Goal: Task Accomplishment & Management: Use online tool/utility

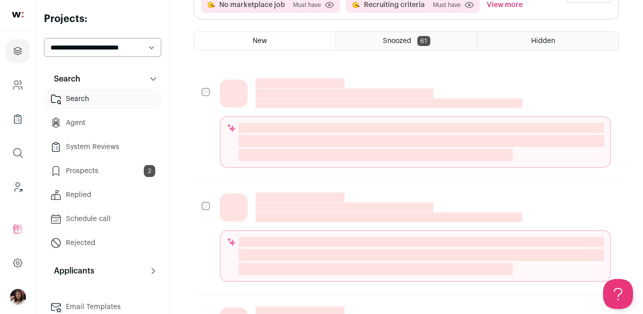
scroll to position [226, 0]
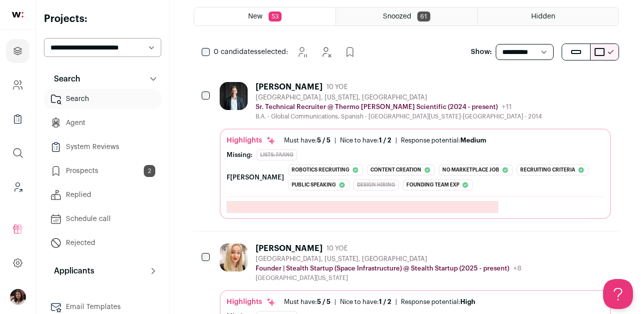
scroll to position [214, 0]
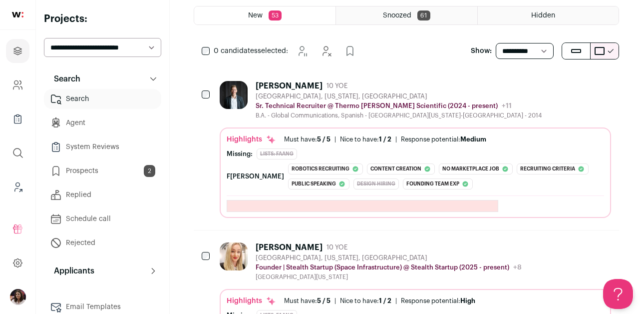
click at [434, 74] on div "[PERSON_NAME] 10 YOE [GEOGRAPHIC_DATA], [US_STATE], [GEOGRAPHIC_DATA] Sr. Techn…" at bounding box center [406, 149] width 425 height 161
click at [403, 71] on div "[PERSON_NAME] 10 YOE [GEOGRAPHIC_DATA], [US_STATE], [GEOGRAPHIC_DATA] Sr. Techn…" at bounding box center [406, 149] width 425 height 161
click at [398, 96] on div "[GEOGRAPHIC_DATA], [US_STATE], [GEOGRAPHIC_DATA]" at bounding box center [399, 96] width 286 height 8
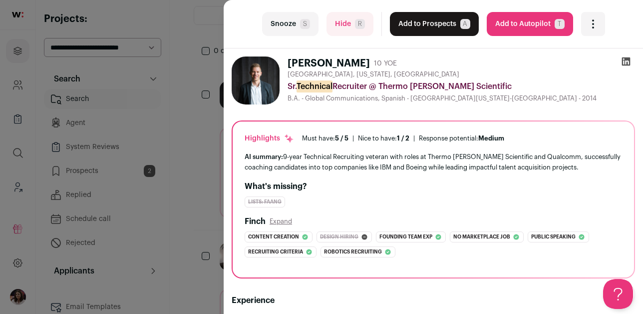
click at [630, 60] on icon at bounding box center [626, 61] width 8 height 8
click at [299, 26] on button "Snooze S" at bounding box center [290, 24] width 56 height 24
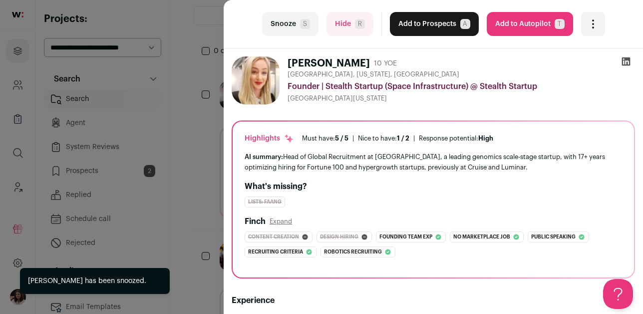
click at [299, 30] on button "Snooze S" at bounding box center [290, 24] width 56 height 24
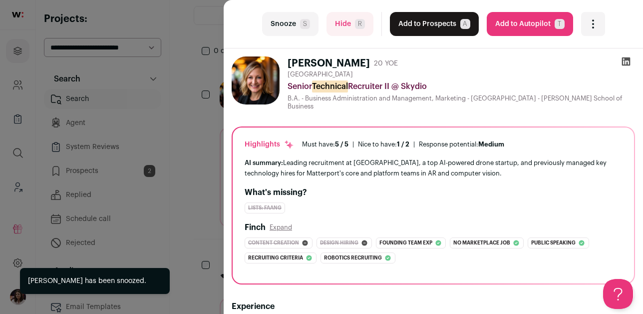
click at [627, 63] on icon at bounding box center [626, 61] width 8 height 8
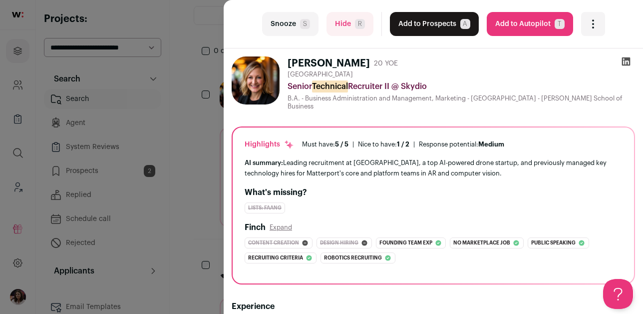
click at [296, 22] on button "Snooze S" at bounding box center [290, 24] width 56 height 24
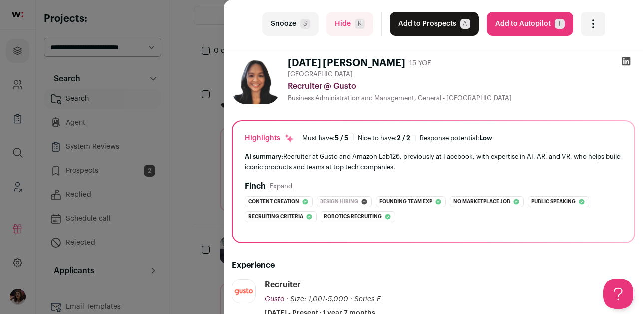
click at [628, 62] on icon at bounding box center [626, 61] width 10 height 10
click at [629, 64] on icon at bounding box center [626, 61] width 8 height 8
click at [355, 34] on button "Hide R" at bounding box center [350, 24] width 47 height 24
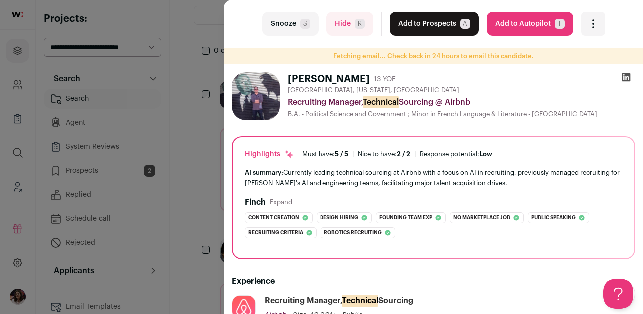
click at [630, 75] on icon at bounding box center [626, 77] width 10 height 10
click at [367, 24] on button "Hide R" at bounding box center [350, 24] width 47 height 24
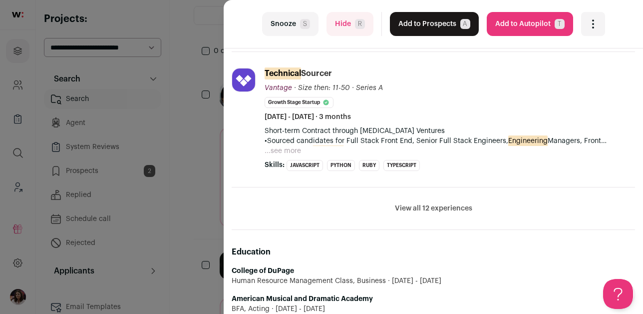
scroll to position [448, 0]
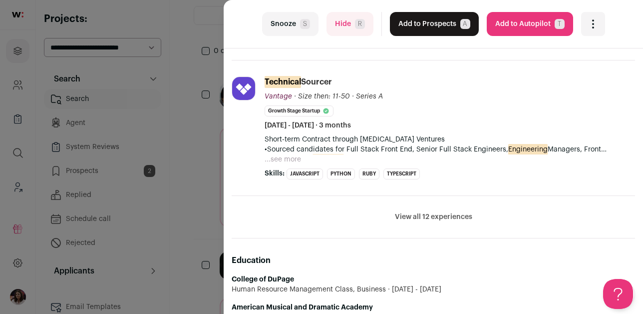
click at [443, 214] on button "View all 12 experiences" at bounding box center [433, 217] width 77 height 10
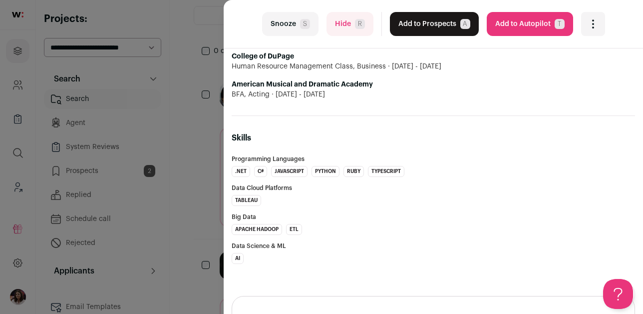
scroll to position [2538, 0]
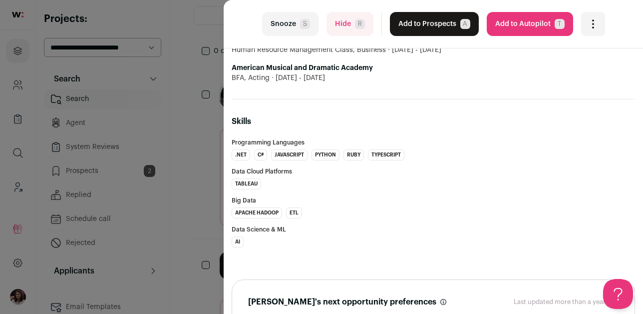
click at [367, 25] on button "Hide R" at bounding box center [350, 24] width 47 height 24
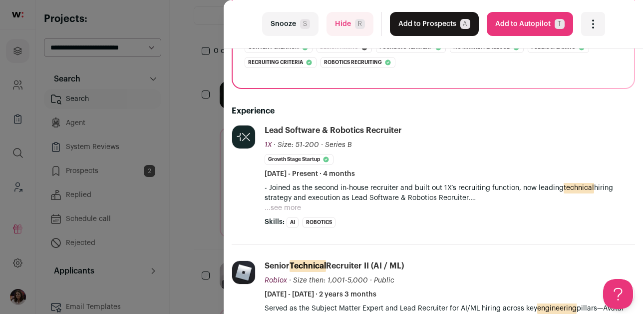
scroll to position [0, 0]
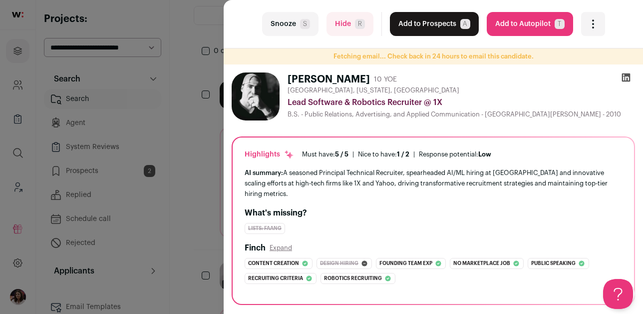
click at [629, 77] on icon at bounding box center [626, 77] width 10 height 10
click at [334, 27] on button "Hide R" at bounding box center [350, 24] width 47 height 24
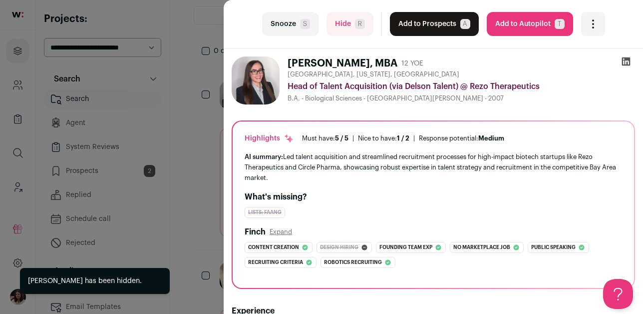
click at [625, 63] on icon at bounding box center [626, 61] width 8 height 8
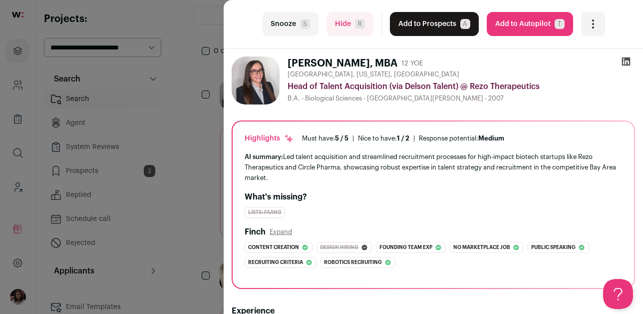
click at [340, 32] on button "Hide R" at bounding box center [350, 24] width 47 height 24
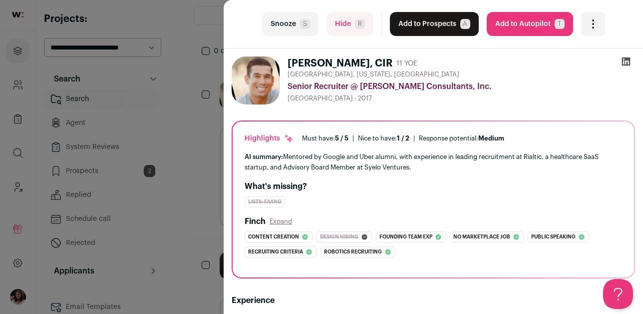
click at [627, 62] on icon at bounding box center [626, 61] width 8 height 8
click at [355, 10] on div "last Snooze S Hide R Add to Prospects A Are you sure? [PERSON_NAME], CIR is alr…" at bounding box center [433, 24] width 419 height 48
click at [354, 15] on button "Hide R" at bounding box center [350, 24] width 47 height 24
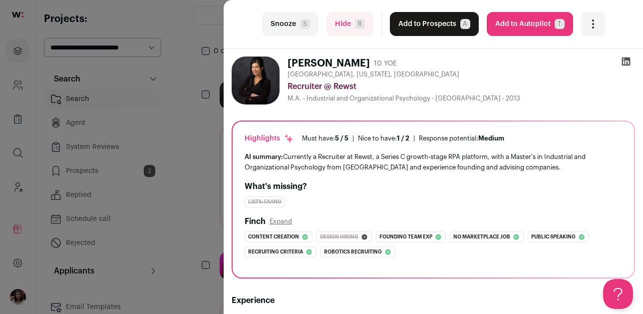
click at [629, 63] on icon at bounding box center [626, 61] width 10 height 10
click at [284, 22] on button "Snooze S" at bounding box center [290, 24] width 56 height 24
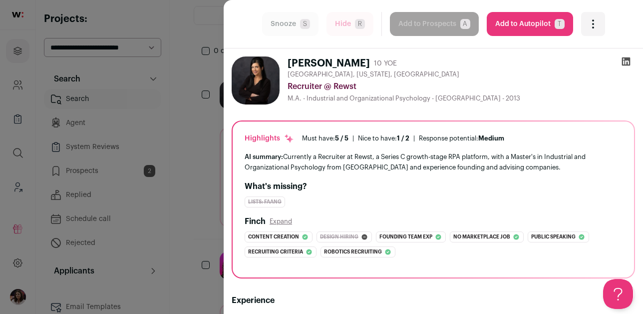
click at [413, 98] on div "M.A. - Industrial and Organizational Psychology - [GEOGRAPHIC_DATA] - 2013" at bounding box center [462, 98] width 348 height 8
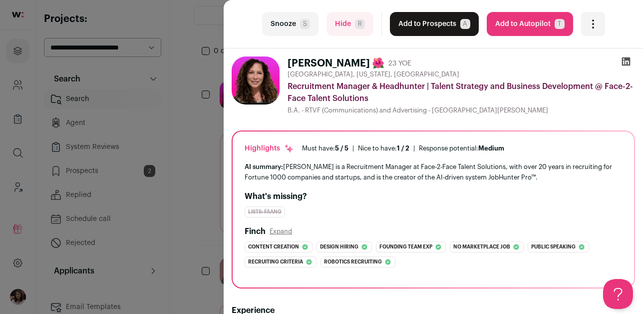
click at [283, 23] on button "Snooze S" at bounding box center [290, 24] width 56 height 24
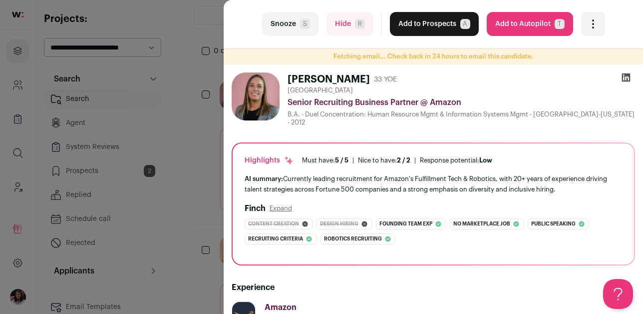
click at [355, 30] on button "Hide R" at bounding box center [350, 24] width 47 height 24
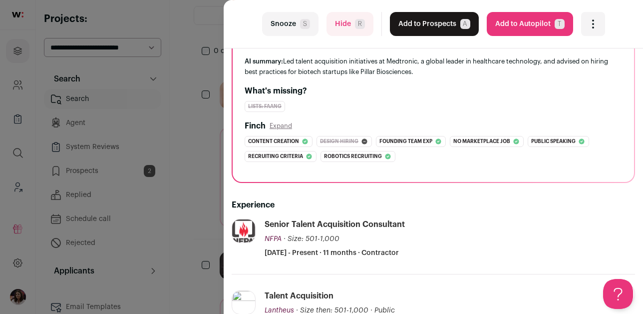
scroll to position [170, 0]
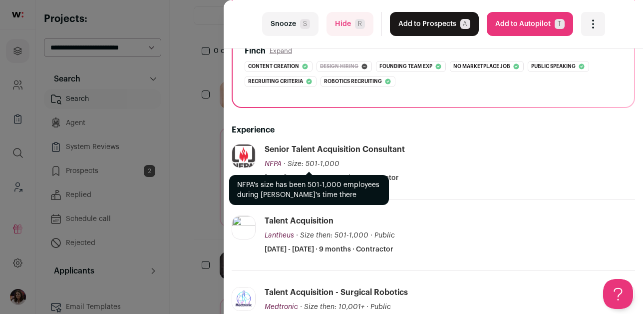
drag, startPoint x: 261, startPoint y: 164, endPoint x: 290, endPoint y: 164, distance: 29.5
click at [290, 164] on li "NFPA [DOMAIN_NAME] Add to company list Public / Private Private Valuation Unkno…" at bounding box center [433, 171] width 403 height 55
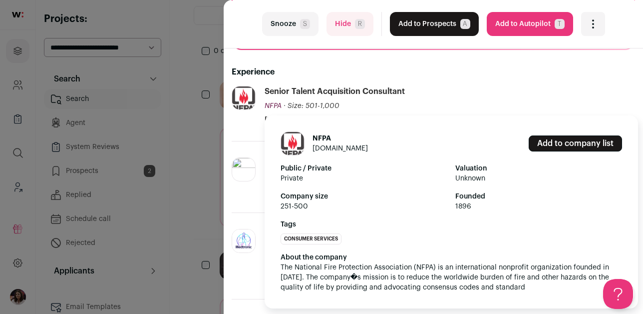
scroll to position [232, 0]
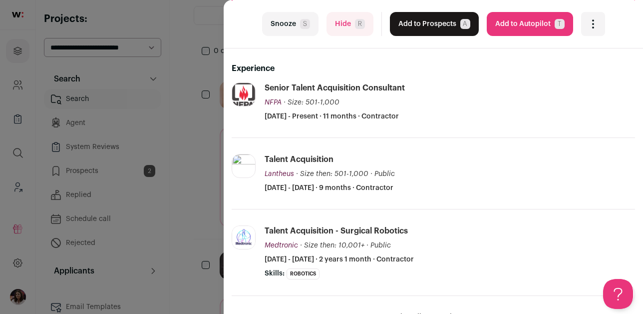
click at [436, 81] on div "Experience NFPA [DOMAIN_NAME] Add to company list Public / Private Private Valu…" at bounding box center [433, 192] width 403 height 292
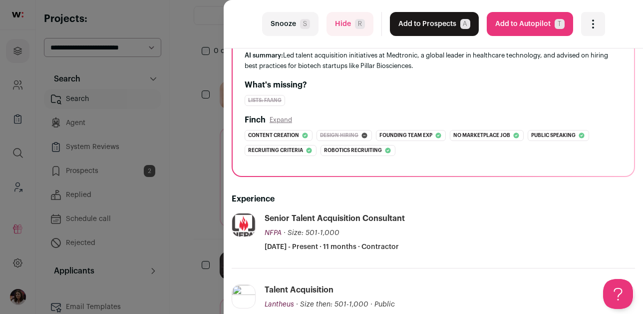
scroll to position [78, 0]
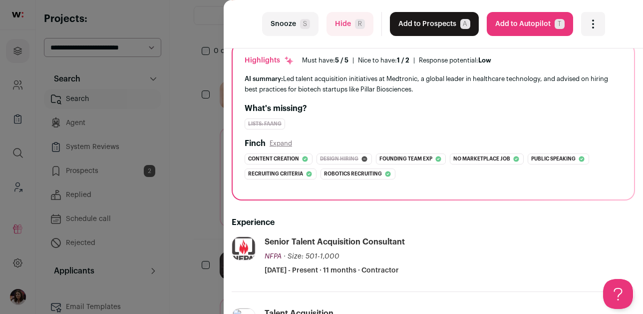
click at [356, 30] on button "Hide R" at bounding box center [350, 24] width 47 height 24
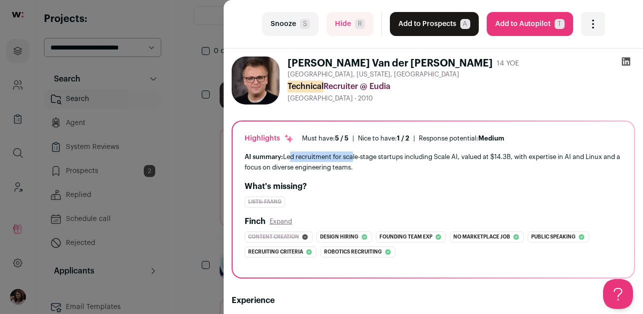
drag, startPoint x: 288, startPoint y: 155, endPoint x: 354, endPoint y: 156, distance: 65.4
click at [354, 156] on div "AI summary: Led recruitment for scale-stage startups including Scale AI, valued…" at bounding box center [433, 161] width 377 height 21
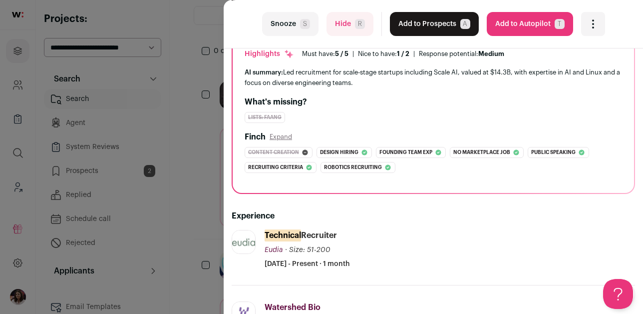
scroll to position [60, 0]
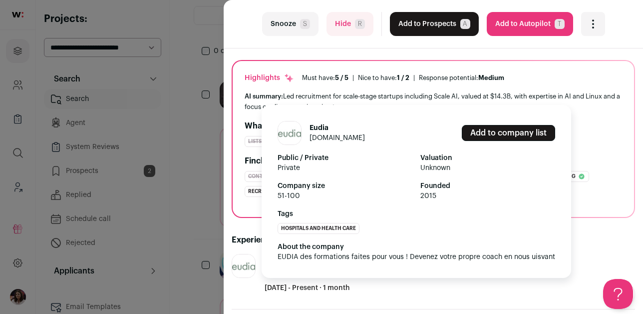
click at [248, 288] on div "Eudia [DOMAIN_NAME] Add to company list Public / Private Private Valuation Unkn…" at bounding box center [244, 273] width 25 height 39
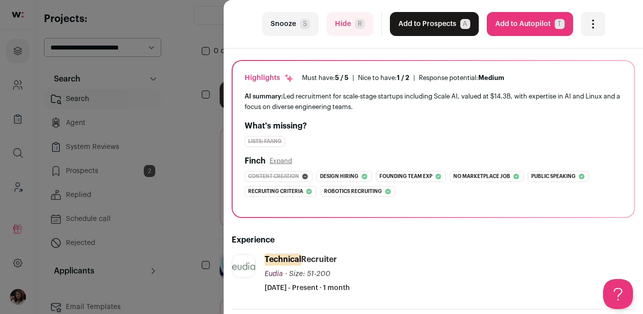
click at [346, 35] on button "Hide R" at bounding box center [350, 24] width 47 height 24
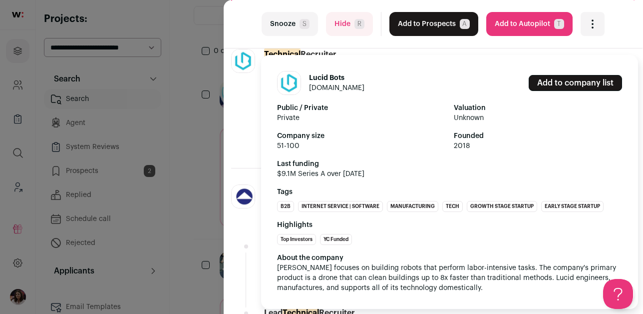
scroll to position [267, 0]
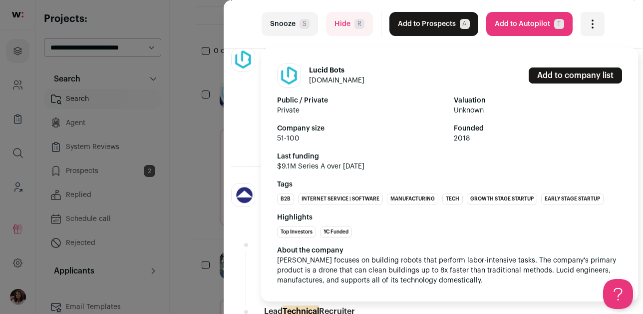
click at [240, 92] on div "Lucid Bots [DOMAIN_NAME] Add to company list Public / Private Private Valuation…" at bounding box center [243, 98] width 25 height 103
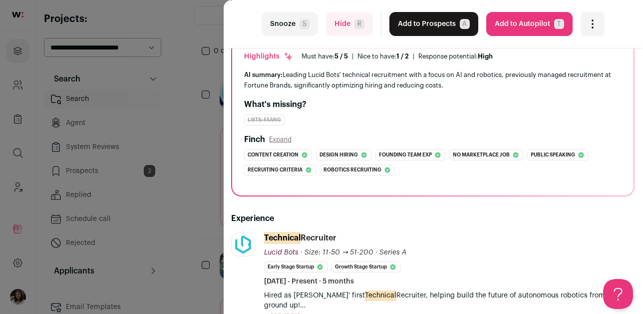
scroll to position [0, 0]
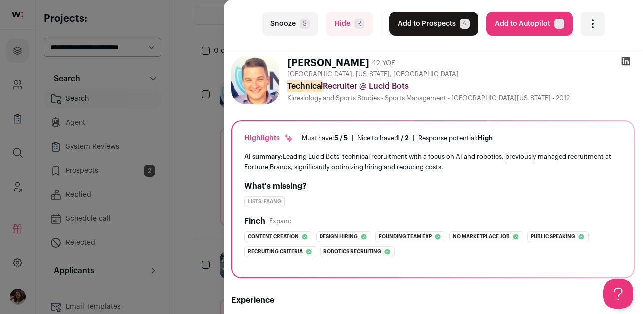
click at [629, 63] on icon at bounding box center [626, 61] width 8 height 8
click at [291, 30] on button "Snooze S" at bounding box center [290, 24] width 56 height 24
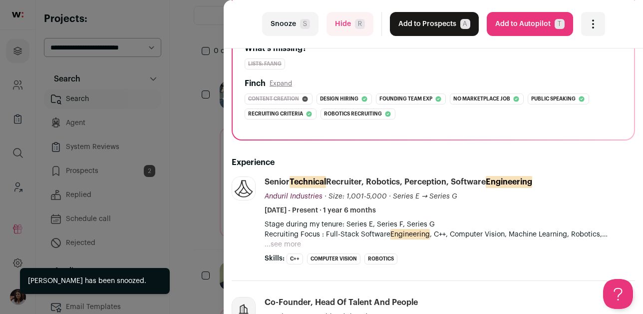
scroll to position [150, 0]
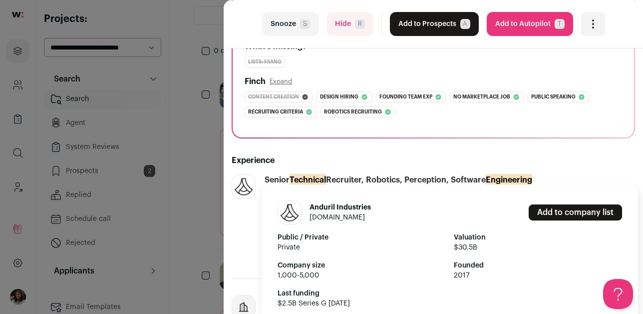
click at [257, 227] on div "Anduril Industries [DOMAIN_NAME] Add to company list Public / Private Private V…" at bounding box center [447, 246] width 382 height 124
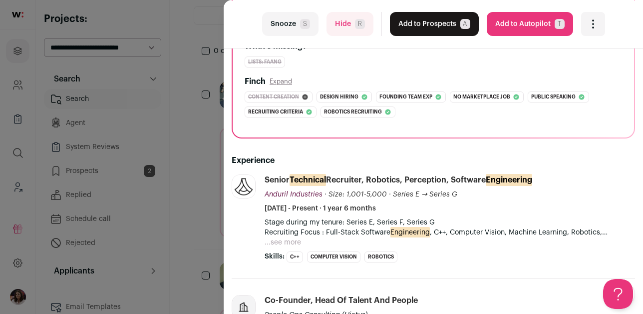
scroll to position [0, 0]
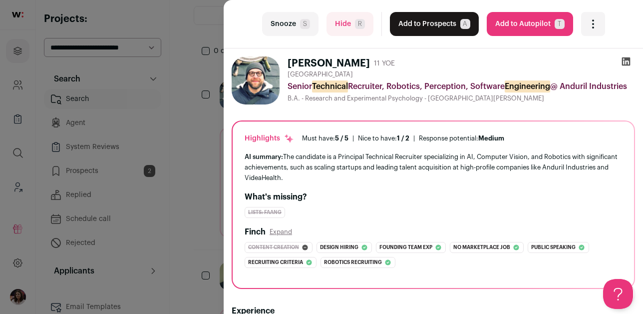
click at [626, 57] on icon at bounding box center [626, 61] width 8 height 8
click at [359, 30] on button "Hide R" at bounding box center [350, 24] width 47 height 24
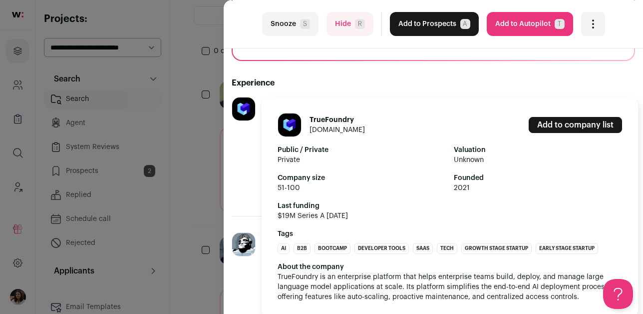
scroll to position [204, 0]
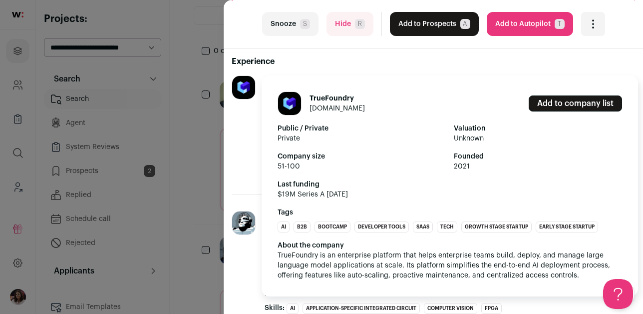
click at [251, 138] on div "TrueFoundry [DOMAIN_NAME] Add to company list Public / Private Private Valuatio…" at bounding box center [244, 126] width 25 height 103
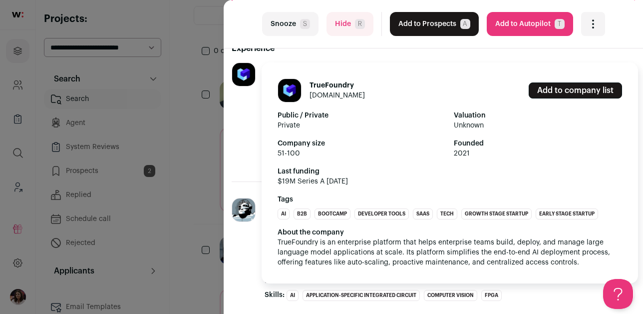
click at [251, 138] on div "TrueFoundry [DOMAIN_NAME] Add to company list Public / Private Private Valuatio…" at bounding box center [244, 113] width 25 height 103
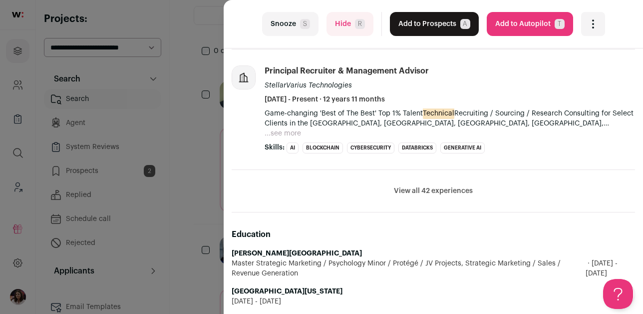
scroll to position [497, 0]
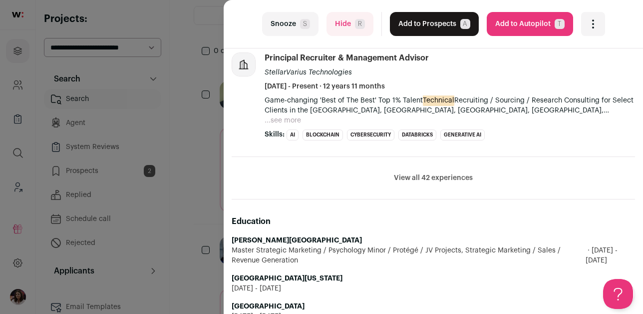
click at [434, 184] on li "View all 42 experiences View less" at bounding box center [433, 178] width 403 height 42
click at [433, 178] on button "View all 42 experiences" at bounding box center [433, 178] width 79 height 10
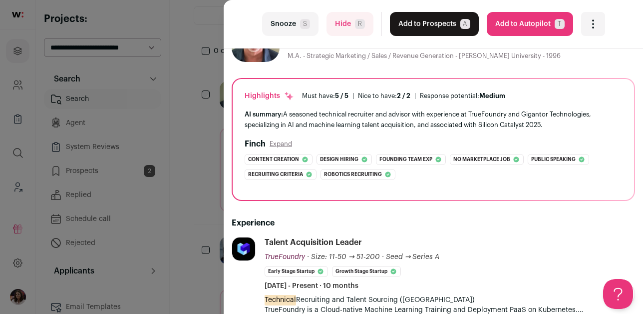
scroll to position [0, 0]
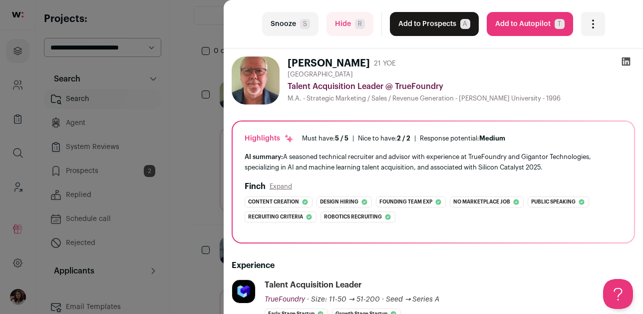
click at [627, 61] on icon at bounding box center [626, 61] width 10 height 10
click at [295, 22] on button "Snooze S" at bounding box center [290, 24] width 56 height 24
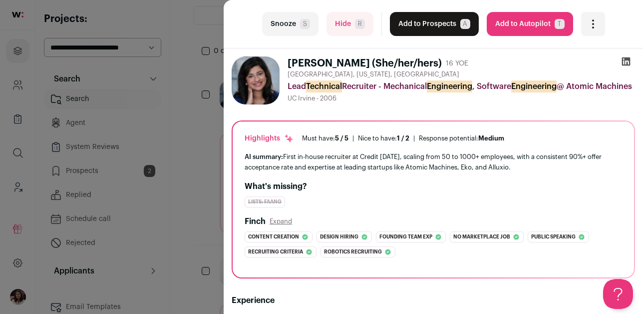
click at [629, 61] on icon at bounding box center [626, 61] width 10 height 10
click at [338, 22] on button "Hide R" at bounding box center [350, 24] width 47 height 24
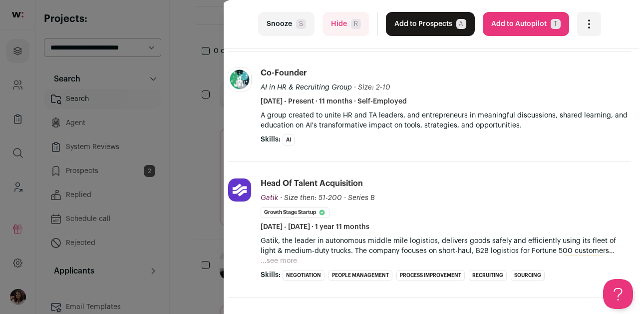
scroll to position [393, 4]
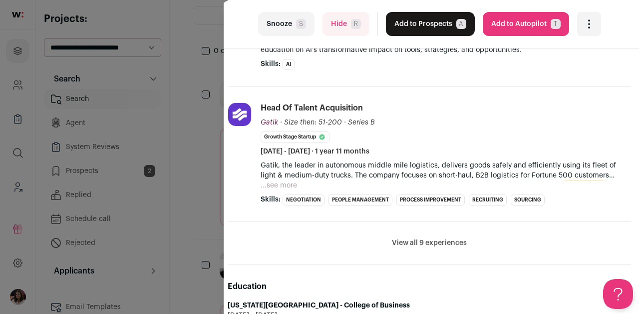
click at [407, 236] on li "View all 9 experiences View less" at bounding box center [429, 243] width 403 height 42
click at [405, 245] on button "View all 9 experiences" at bounding box center [429, 243] width 75 height 10
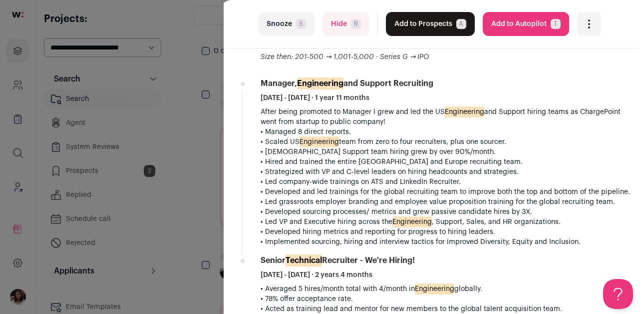
scroll to position [0, 4]
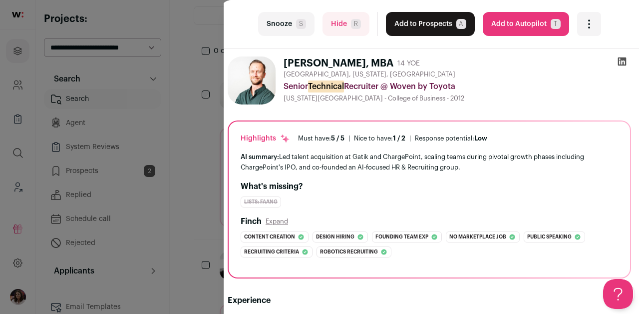
click at [621, 62] on icon at bounding box center [622, 61] width 8 height 8
click at [348, 28] on button "Hide R" at bounding box center [346, 24] width 47 height 24
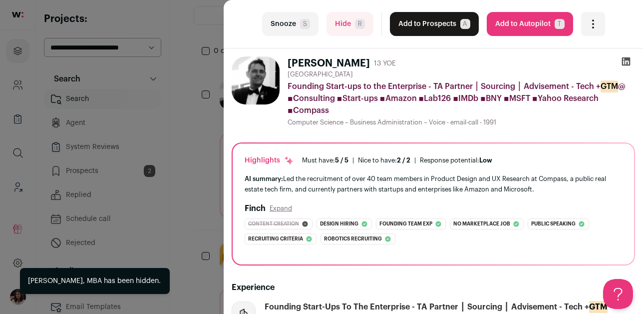
scroll to position [7, 0]
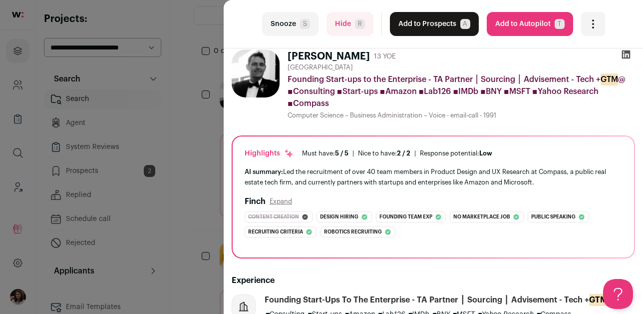
click at [623, 45] on div "last Snooze S Hide R Add to Prospects A Are you sure? [PERSON_NAME] is already …" at bounding box center [433, 24] width 419 height 48
click at [626, 54] on icon at bounding box center [626, 54] width 10 height 10
click at [299, 17] on button "Snooze S" at bounding box center [290, 24] width 56 height 24
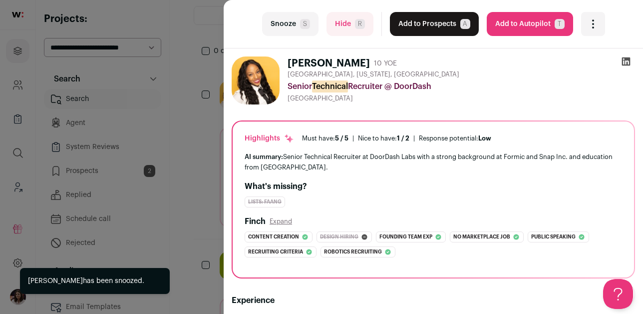
click at [627, 58] on icon at bounding box center [626, 61] width 8 height 8
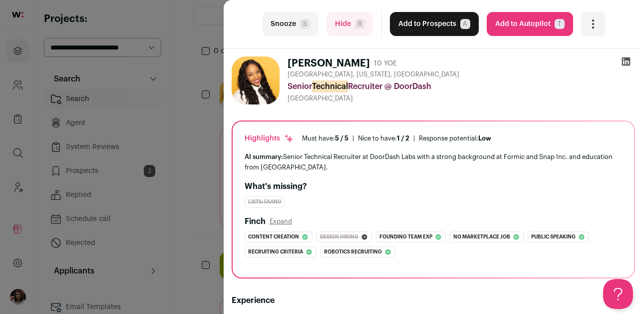
click at [294, 27] on button "Snooze S" at bounding box center [290, 24] width 56 height 24
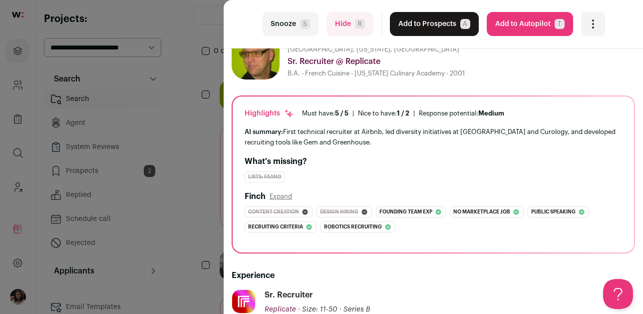
scroll to position [0, 0]
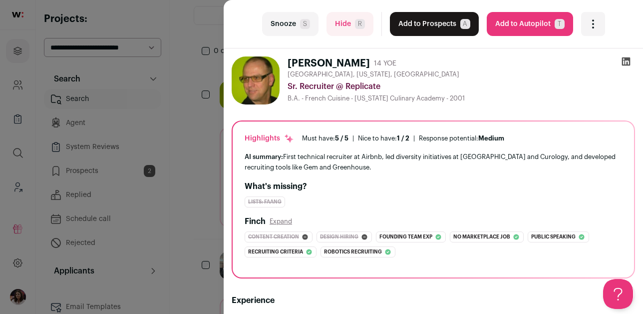
click at [624, 58] on icon at bounding box center [626, 61] width 10 height 10
click at [342, 22] on button "Hide R" at bounding box center [350, 24] width 47 height 24
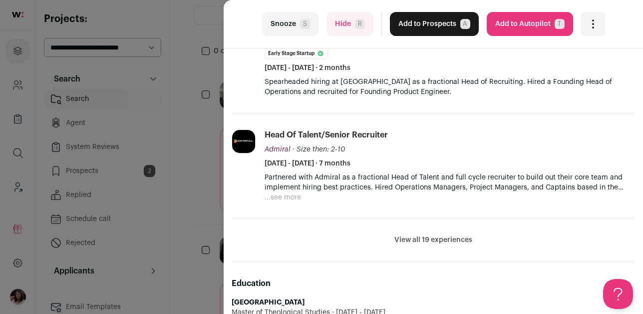
scroll to position [406, 0]
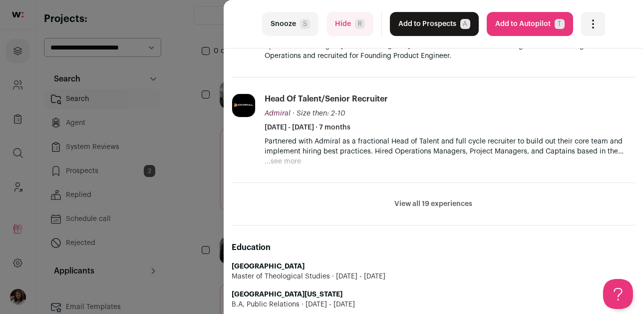
click at [467, 208] on button "View all 19 experiences" at bounding box center [433, 204] width 78 height 10
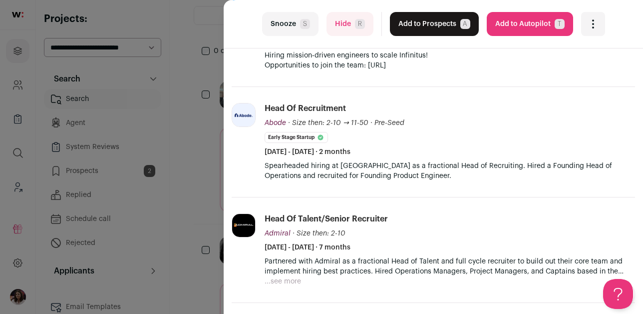
scroll to position [0, 0]
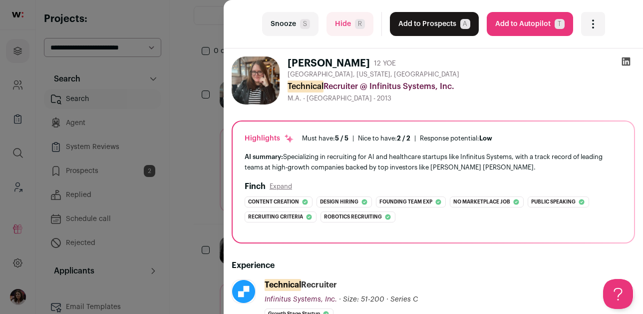
click at [625, 59] on icon at bounding box center [626, 61] width 8 height 8
click at [360, 24] on span "R" at bounding box center [360, 24] width 10 height 10
